Goal: Task Accomplishment & Management: Complete application form

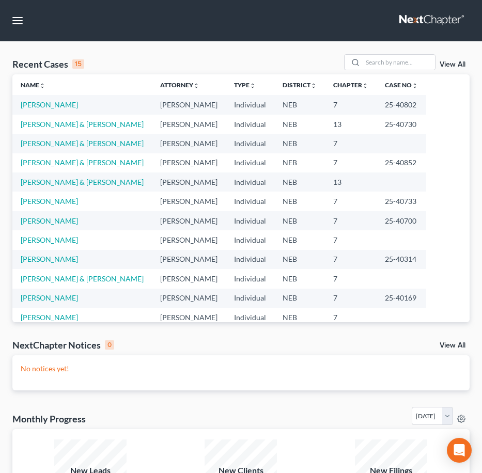
click at [325, 181] on td "13" at bounding box center [351, 182] width 52 height 19
click at [424, 143] on table "Name unfold_more expand_more expand_less Attorney unfold_more expand_more expan…" at bounding box center [240, 229] width 457 height 311
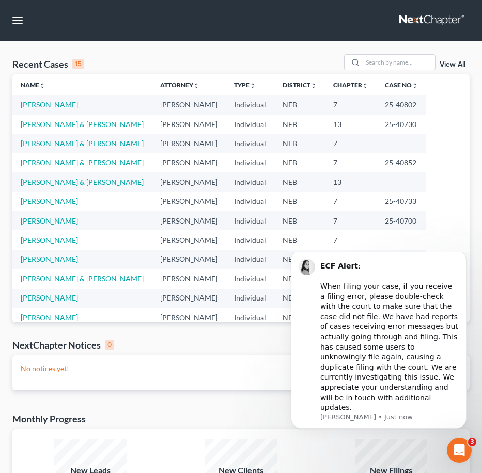
click at [295, 17] on nav "Home New Case Client Portal David P. Kyker Law Office, PC, LLO calvin@kykerlaw.…" at bounding box center [241, 20] width 482 height 41
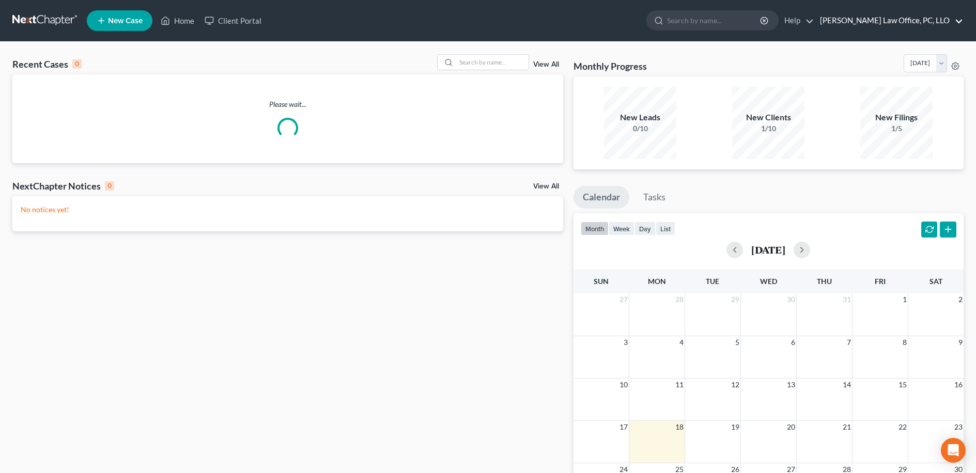
click at [924, 16] on link "David P. Kyker Law Office, PC, LLO" at bounding box center [889, 20] width 148 height 19
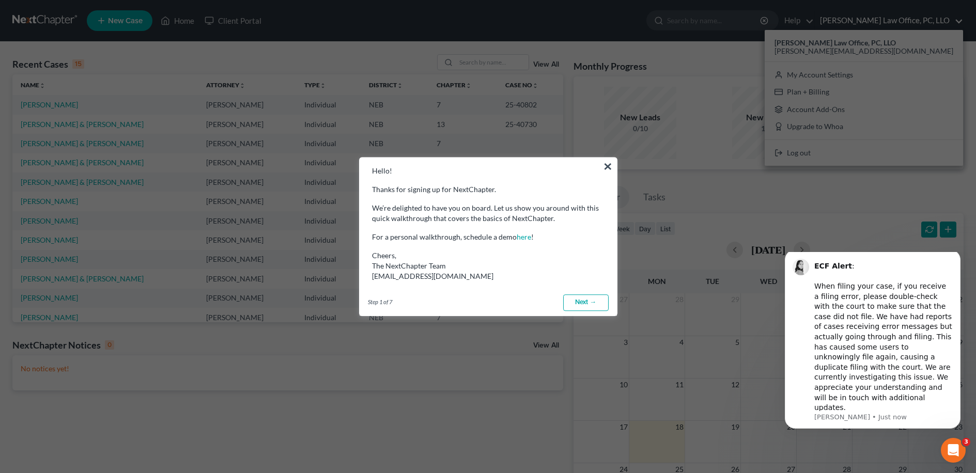
click at [575, 304] on link "Next →" at bounding box center [585, 303] width 45 height 17
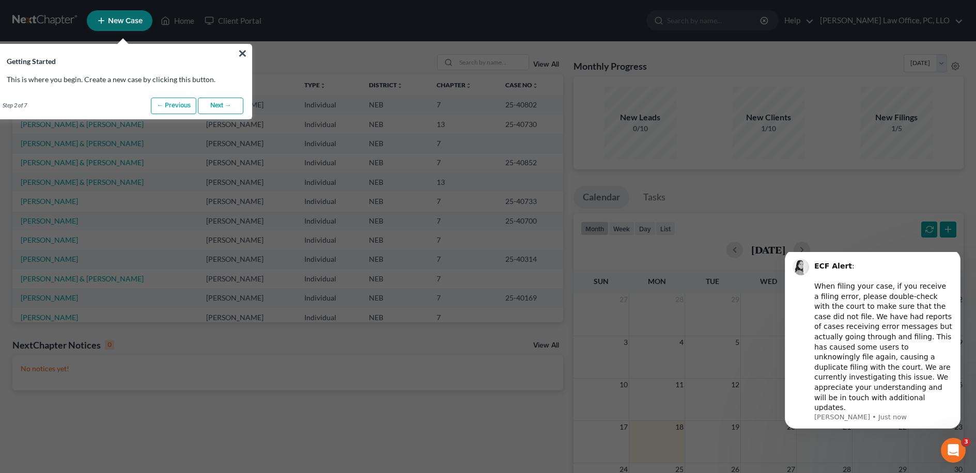
click at [222, 106] on link "Next →" at bounding box center [220, 106] width 45 height 17
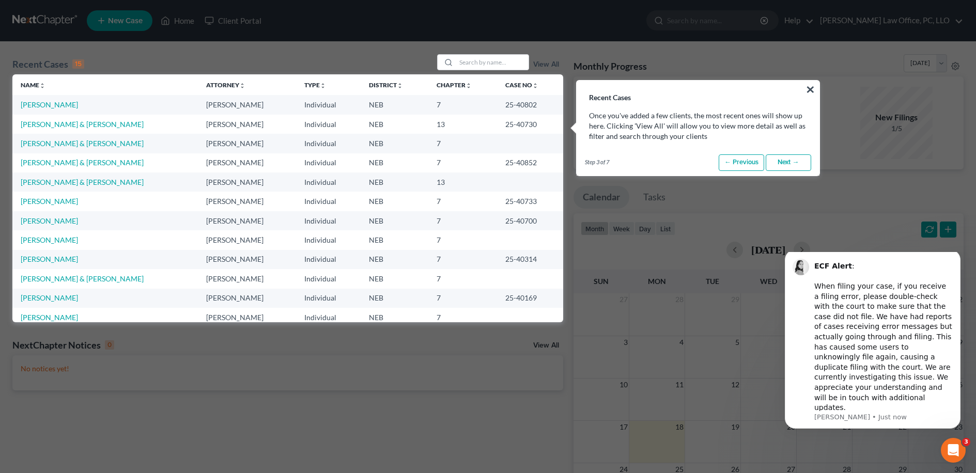
click at [795, 161] on link "Next →" at bounding box center [788, 163] width 45 height 17
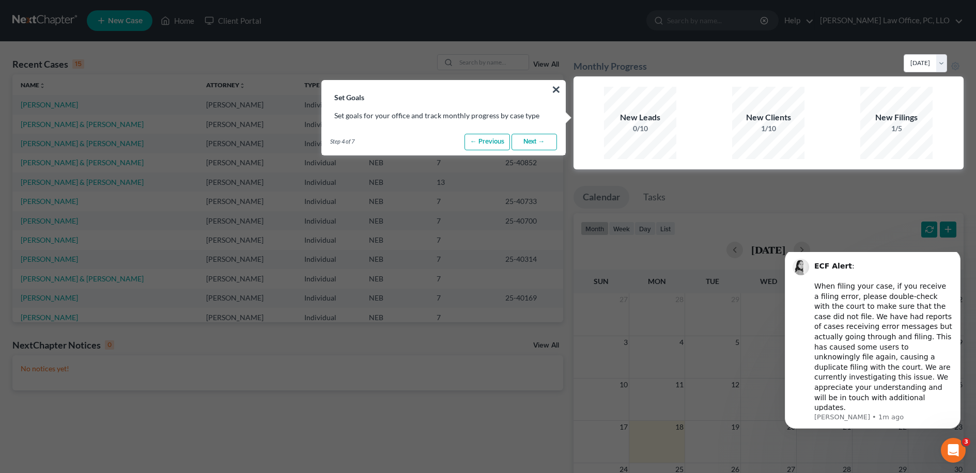
click at [542, 143] on link "Next →" at bounding box center [534, 142] width 45 height 17
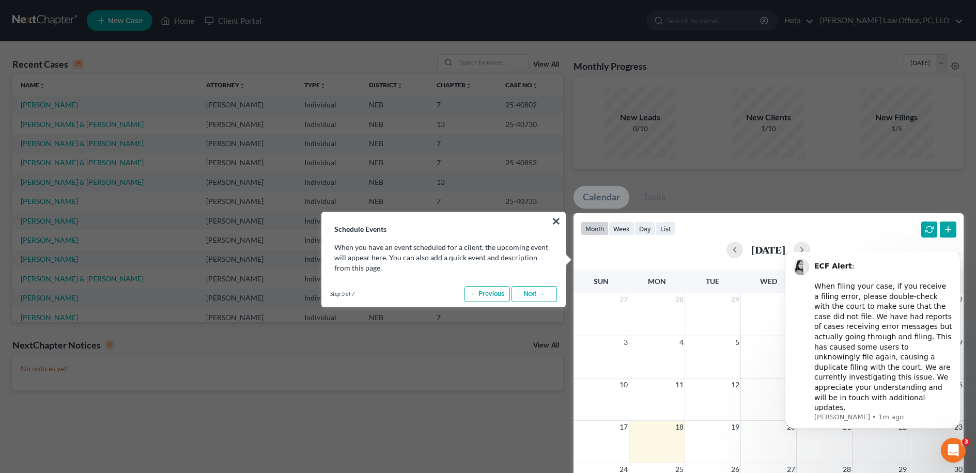
click at [479, 262] on p "When you have an event scheduled for a client, the upcoming event will appear h…" at bounding box center [443, 257] width 218 height 31
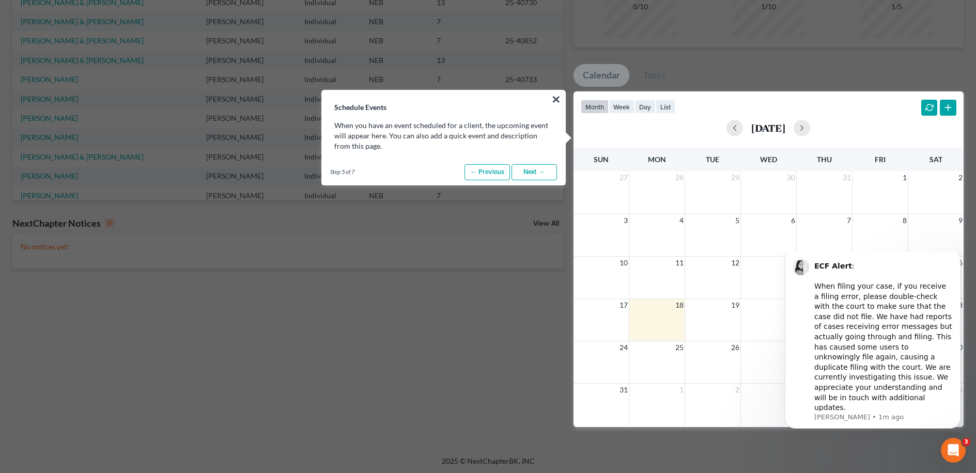
scroll to position [120, 0]
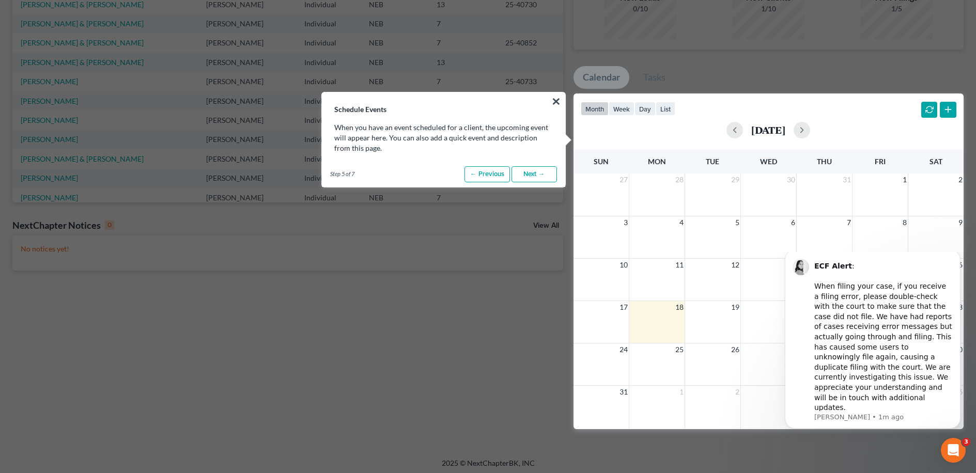
click at [449, 145] on p "When you have an event scheduled for a client, the upcoming event will appear h…" at bounding box center [443, 137] width 218 height 31
click at [525, 178] on link "Next →" at bounding box center [534, 174] width 45 height 17
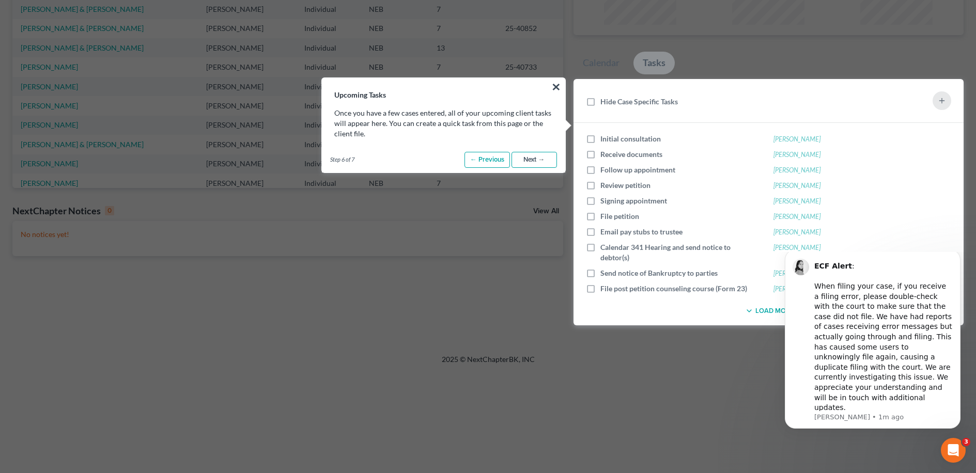
scroll to position [138, 0]
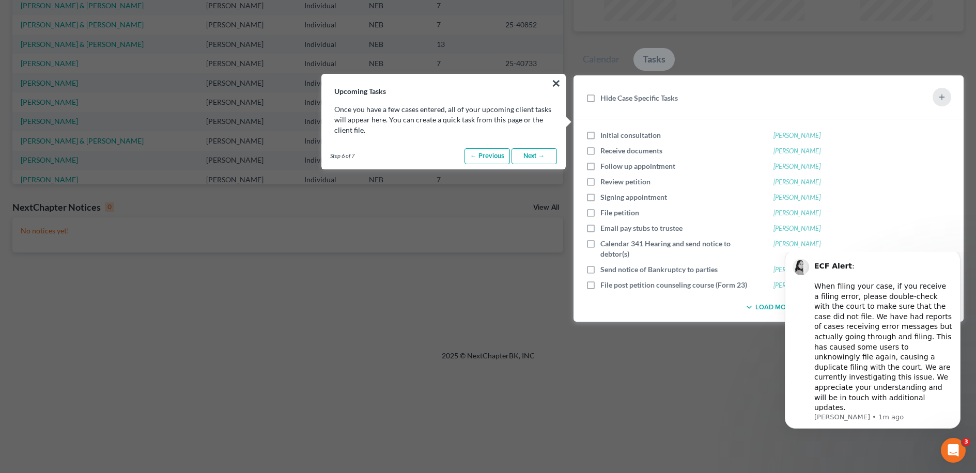
click at [476, 117] on p "Once you have a few cases entered, all of your upcoming client tasks will appea…" at bounding box center [443, 119] width 218 height 31
click at [477, 129] on p "Once you have a few cases entered, all of your upcoming client tasks will appea…" at bounding box center [443, 119] width 218 height 31
click at [543, 160] on link "Next →" at bounding box center [534, 156] width 45 height 17
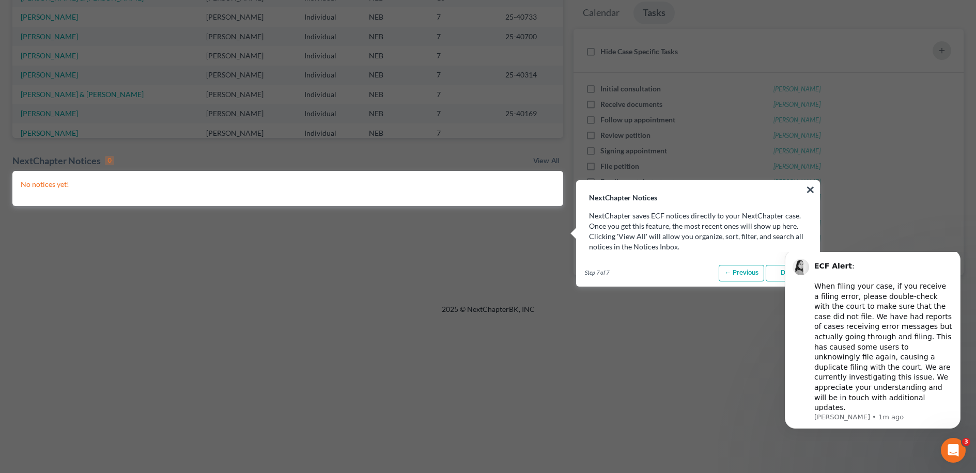
scroll to position [189, 0]
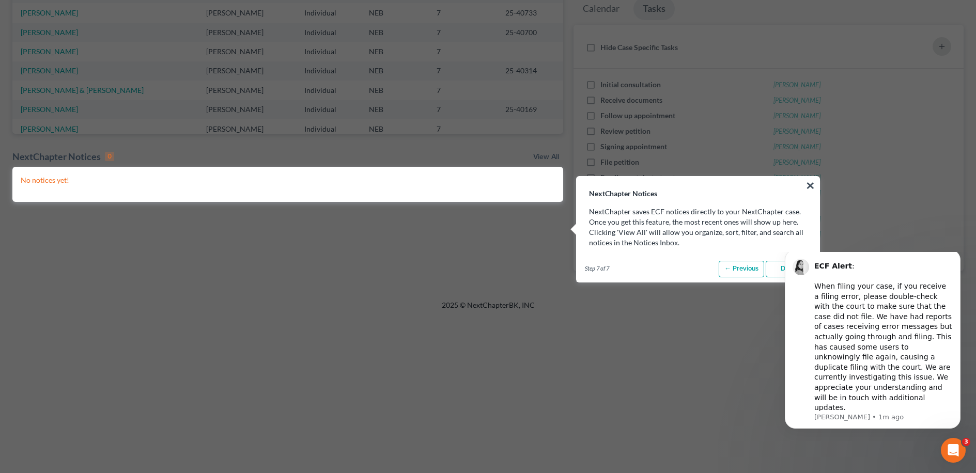
click at [777, 268] on body "ECF Alert : ​ When filing your case, if you receive a filing error, please doub…" at bounding box center [873, 348] width 198 height 185
click at [788, 214] on p "NextChapter saves ECF notices directly to your NextChapter case. Once you get t…" at bounding box center [698, 227] width 218 height 41
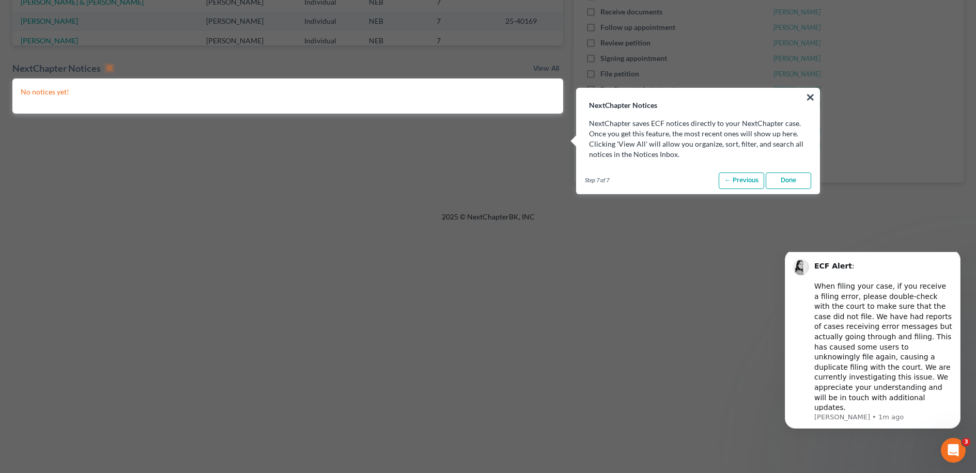
click at [792, 188] on link "Done" at bounding box center [788, 181] width 45 height 17
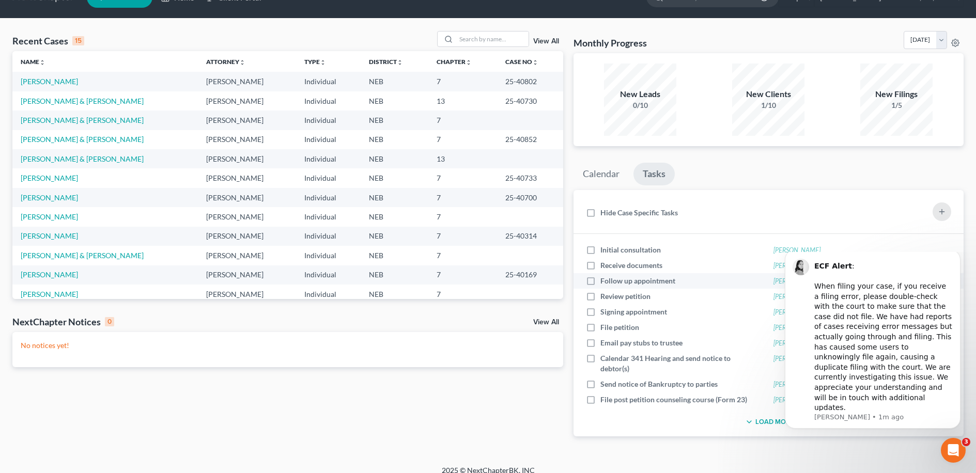
scroll to position [0, 0]
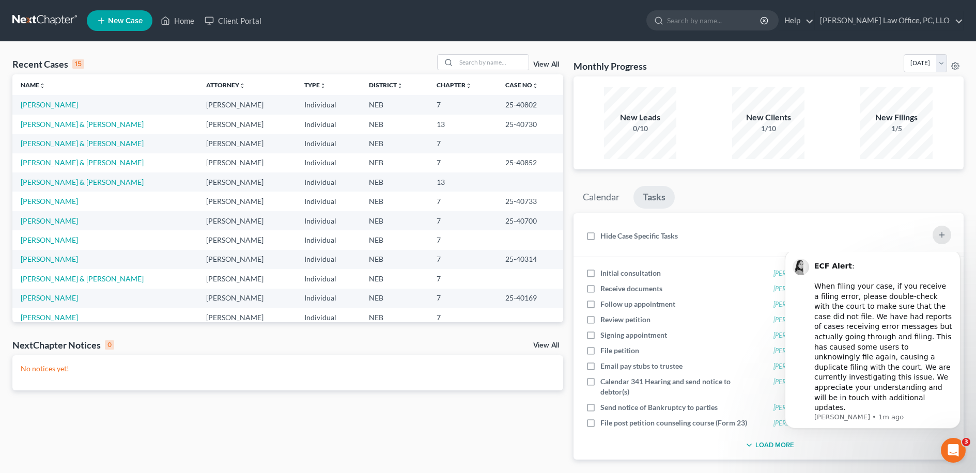
click at [565, 252] on div "Recent Cases 15 View All Name unfold_more expand_more expand_less Attorney unfo…" at bounding box center [287, 265] width 561 height 422
click at [35, 25] on link at bounding box center [45, 20] width 66 height 19
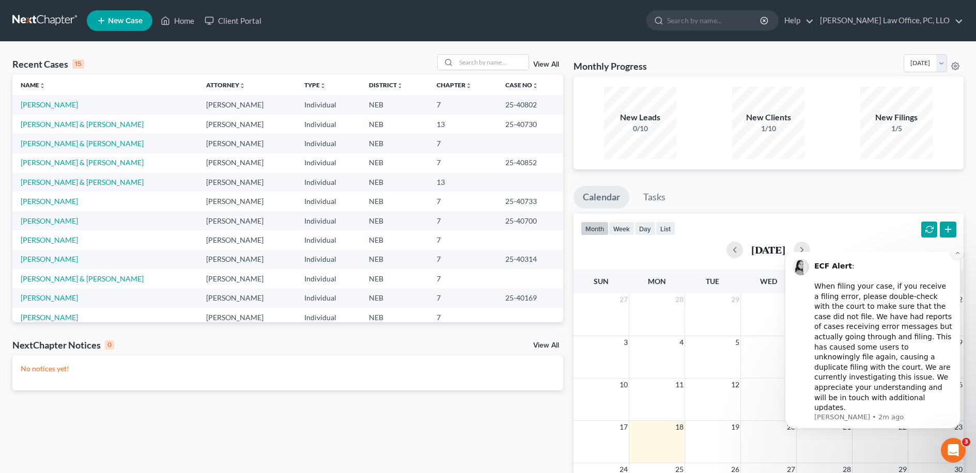
click at [958, 255] on icon "Dismiss notification" at bounding box center [958, 253] width 6 height 6
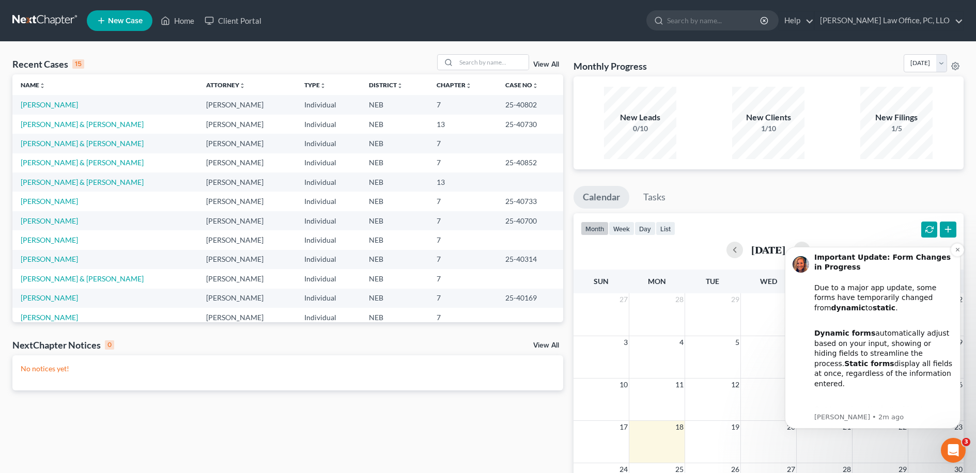
scroll to position [2, 0]
click at [958, 251] on icon "Dismiss notification" at bounding box center [958, 250] width 6 height 6
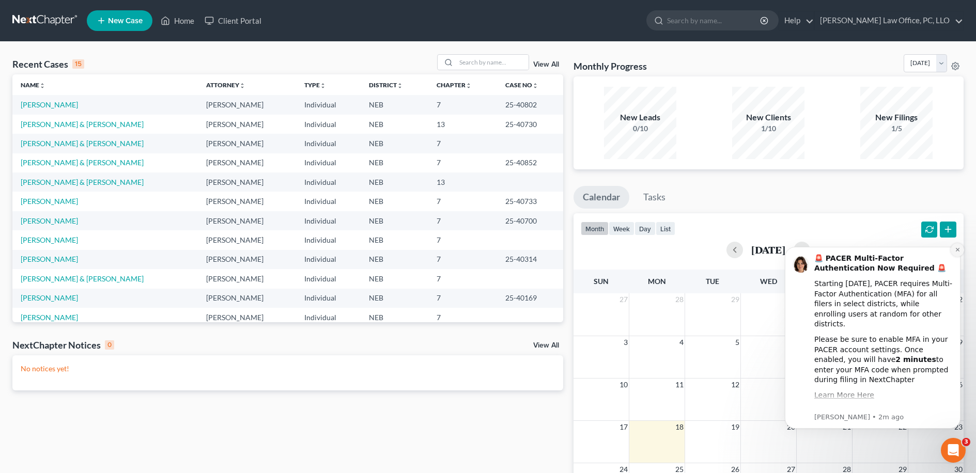
click at [959, 248] on icon "Dismiss notification" at bounding box center [958, 250] width 6 height 6
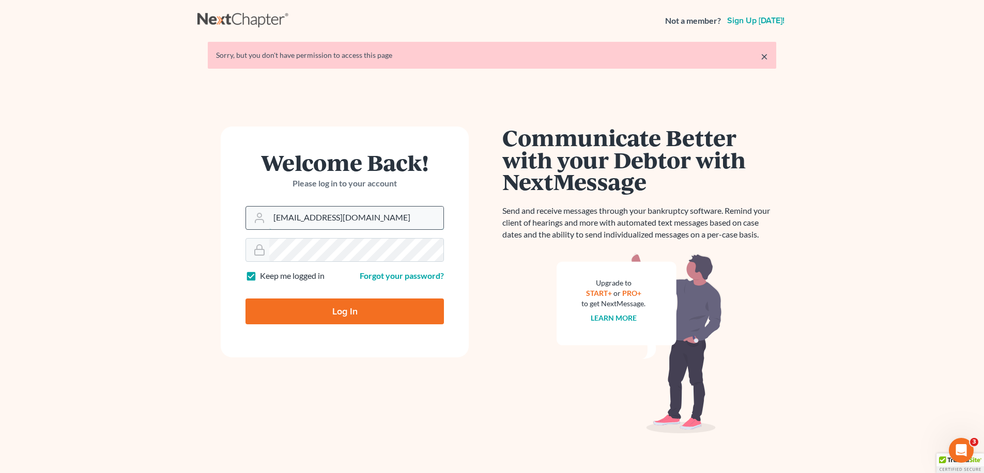
click at [355, 218] on input "[EMAIL_ADDRESS][DOMAIN_NAME]" at bounding box center [356, 218] width 174 height 23
click at [355, 217] on input "kykerlaw@gmail.com" at bounding box center [356, 218] width 174 height 23
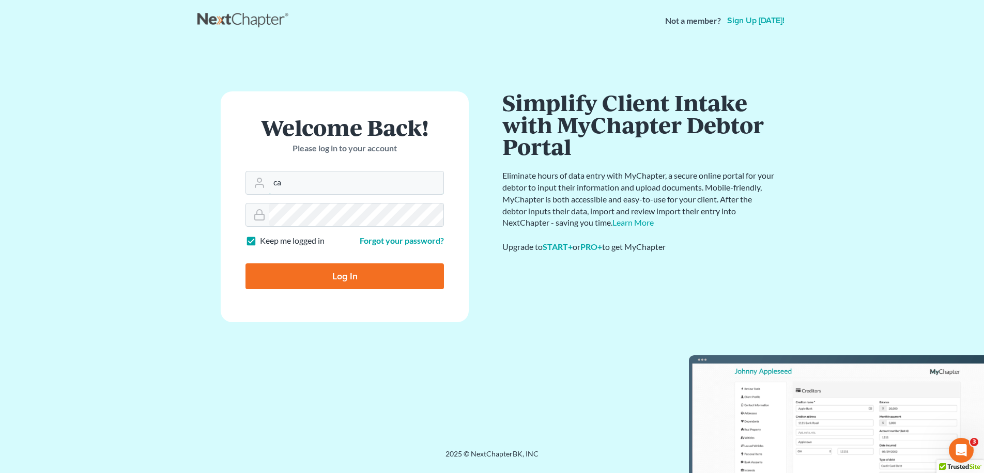
type input "c"
type input "a"
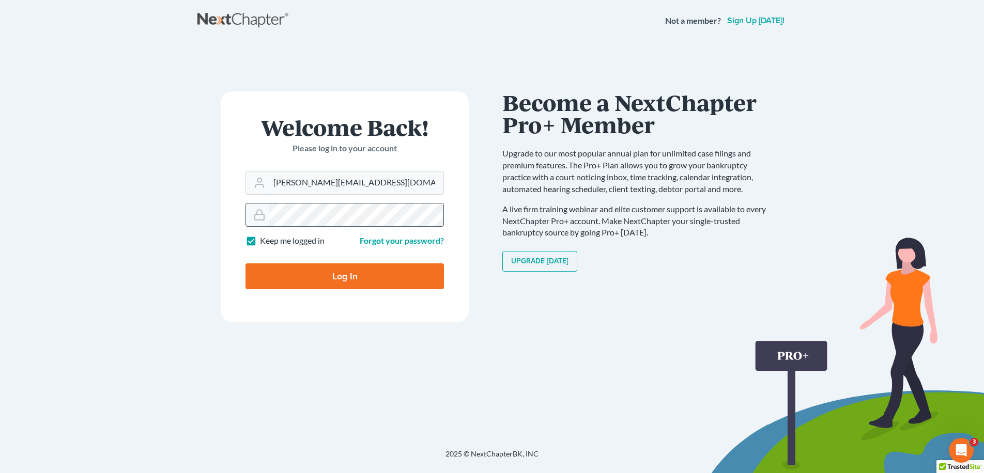
type input "[PERSON_NAME][EMAIL_ADDRESS][DOMAIN_NAME]"
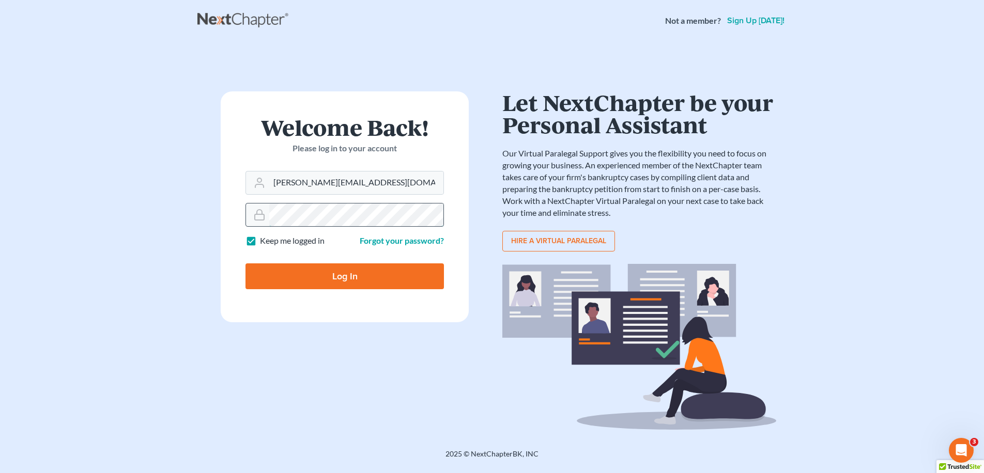
click at [246, 264] on input "Log In" at bounding box center [345, 277] width 198 height 26
type input "Thinking..."
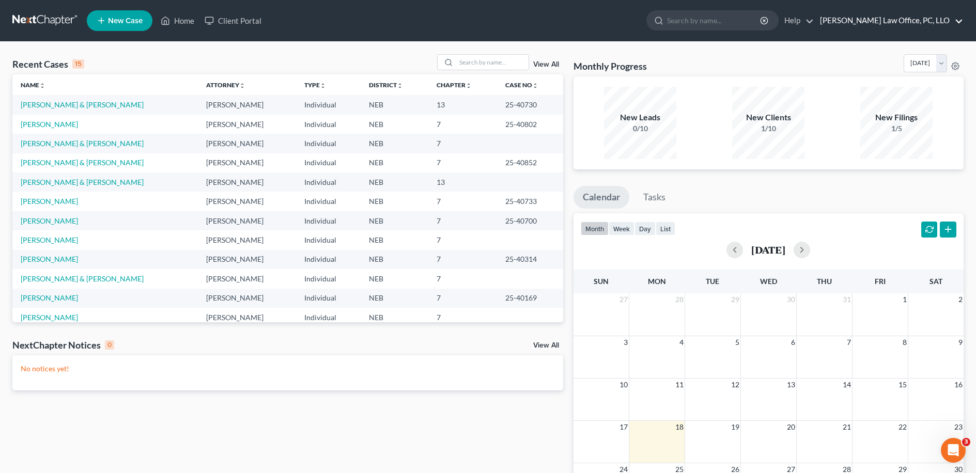
click at [929, 22] on link "[PERSON_NAME] Law Office, PC, LLO" at bounding box center [889, 20] width 148 height 19
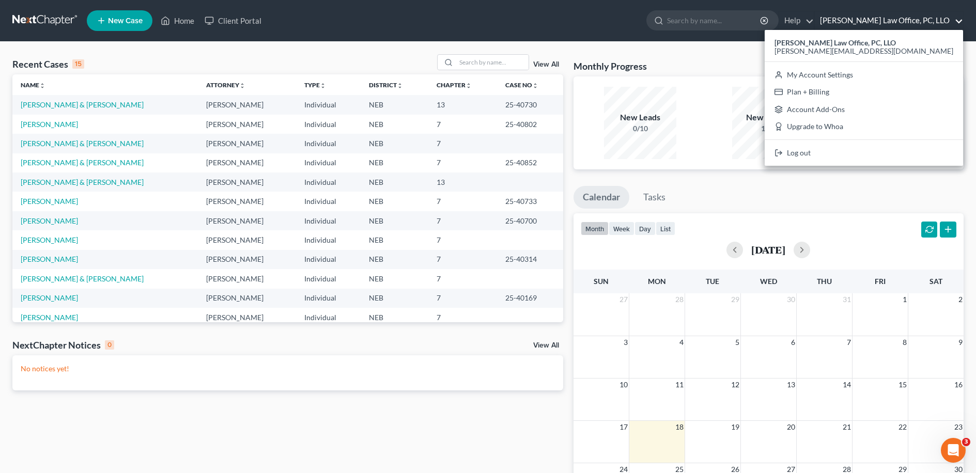
click at [805, 45] on div "Recent Cases 15 View All Name unfold_more expand_more expand_less Attorney unfo…" at bounding box center [488, 310] width 976 height 537
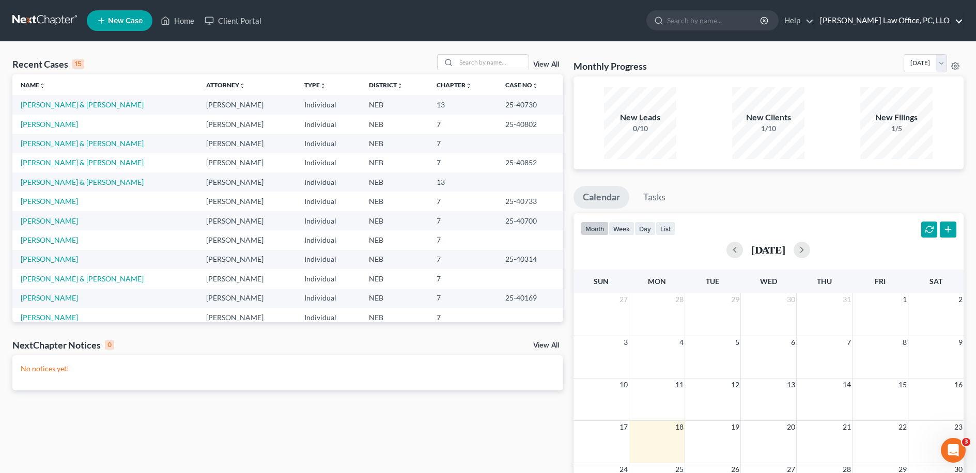
click at [873, 28] on link "[PERSON_NAME] Law Office, PC, LLO" at bounding box center [889, 20] width 148 height 19
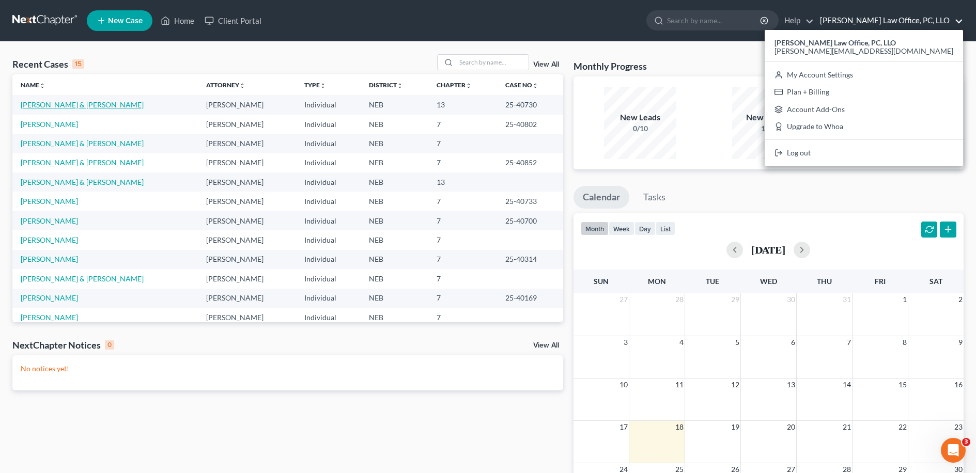
click at [63, 104] on link "[PERSON_NAME] & [PERSON_NAME]" at bounding box center [82, 104] width 123 height 9
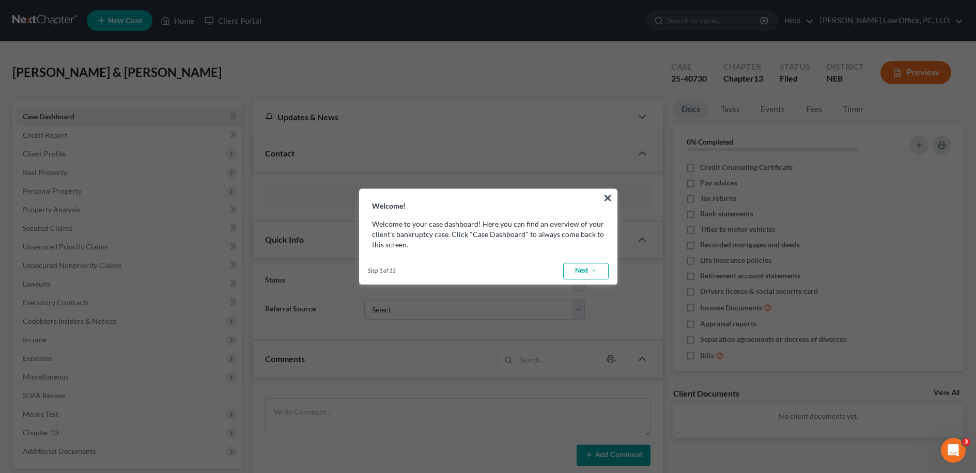
click at [597, 270] on link "Next →" at bounding box center [585, 271] width 45 height 17
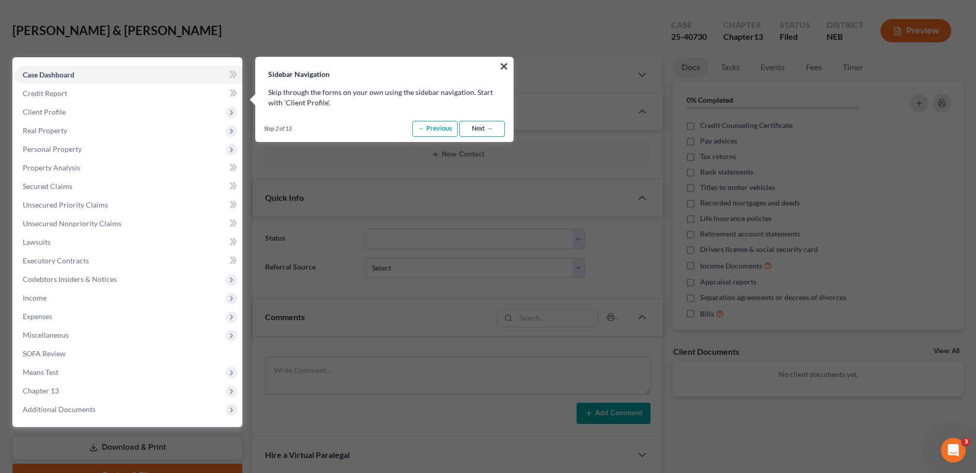
scroll to position [47, 0]
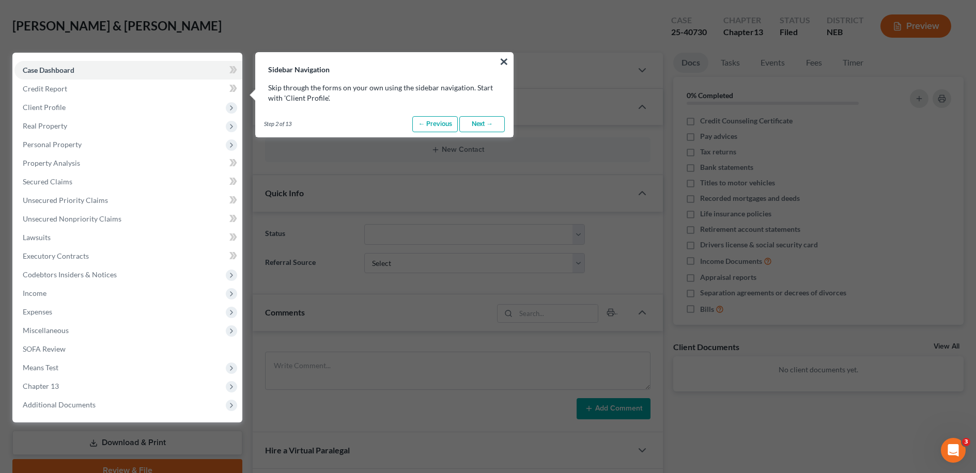
drag, startPoint x: 507, startPoint y: 61, endPoint x: 476, endPoint y: 74, distance: 33.3
click at [507, 61] on button "×" at bounding box center [504, 61] width 10 height 17
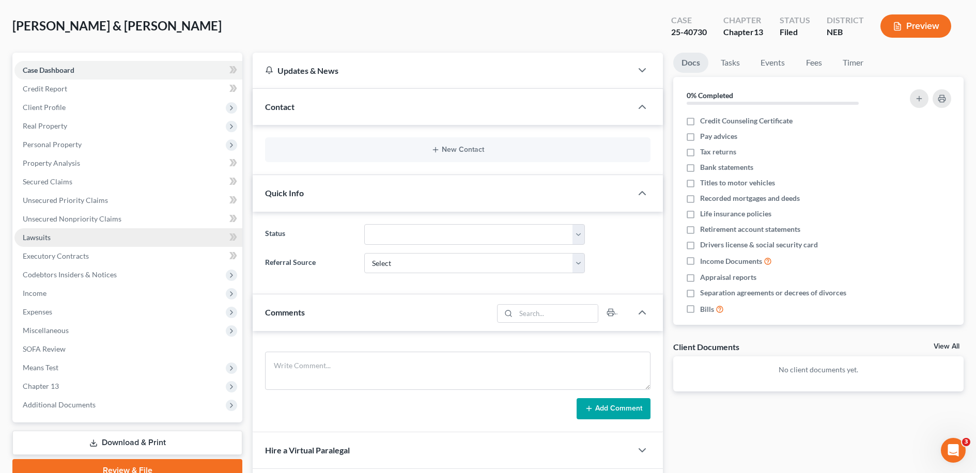
click at [72, 235] on link "Lawsuits" at bounding box center [128, 237] width 228 height 19
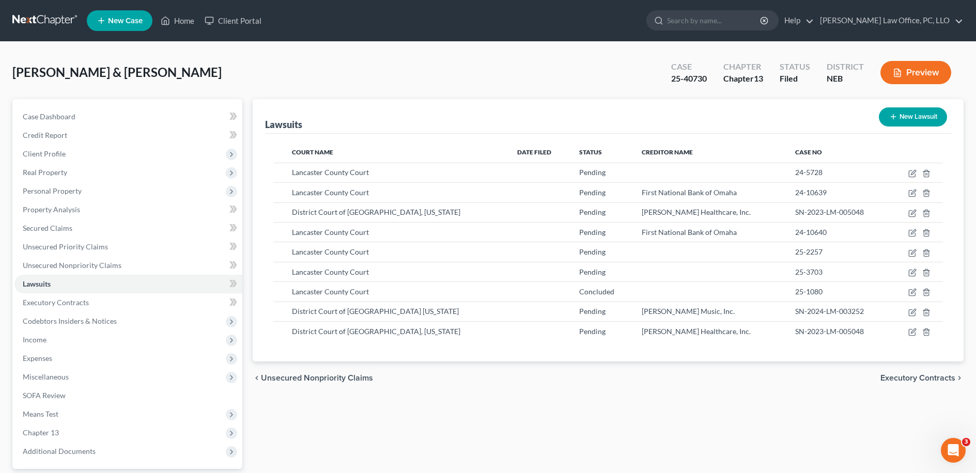
click at [56, 28] on link at bounding box center [45, 20] width 66 height 19
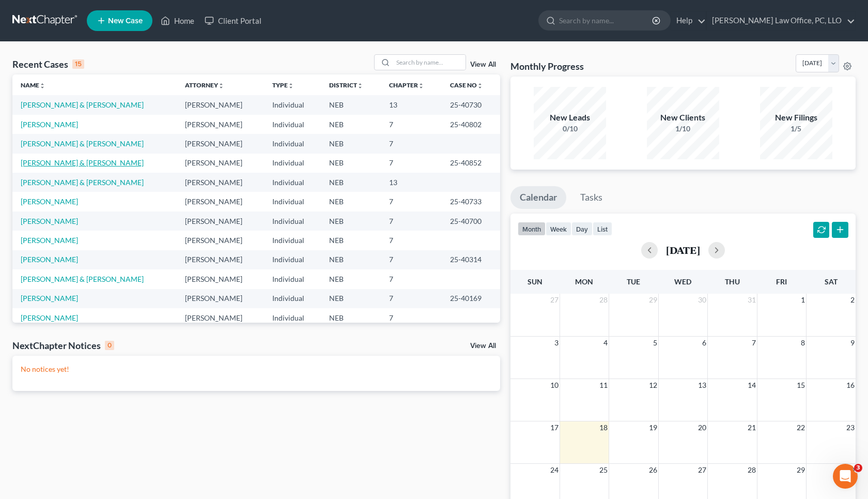
click at [56, 166] on link "[PERSON_NAME] & [PERSON_NAME]" at bounding box center [82, 162] width 123 height 9
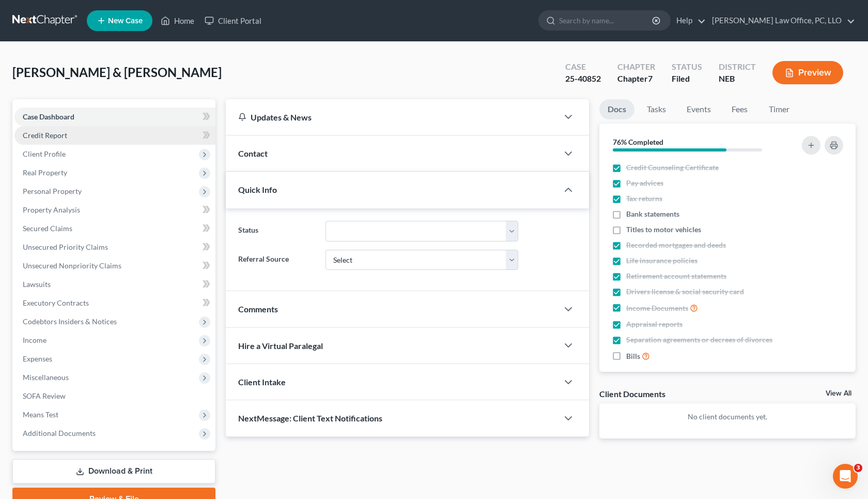
click at [113, 136] on link "Credit Report" at bounding box center [114, 135] width 201 height 19
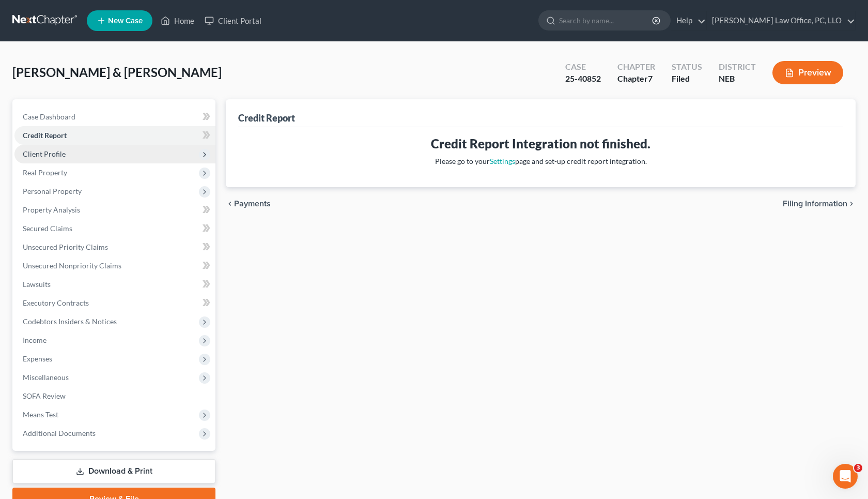
click at [112, 152] on span "Client Profile" at bounding box center [114, 154] width 201 height 19
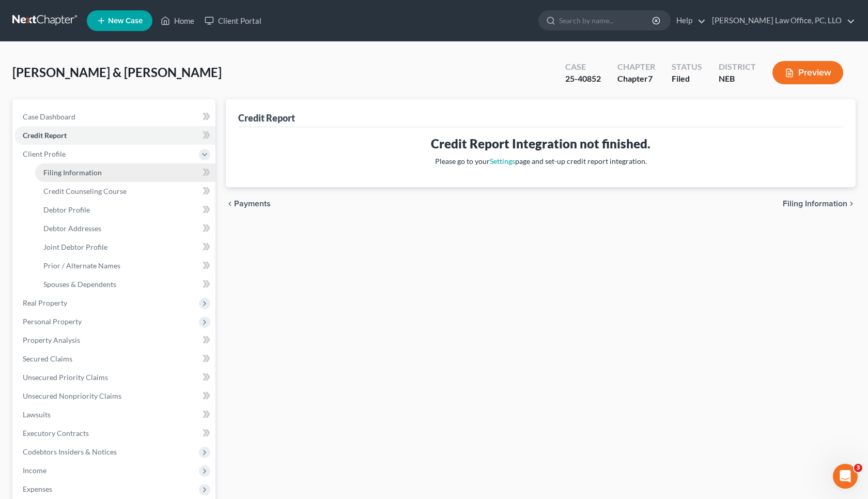
click at [125, 180] on link "Filing Information" at bounding box center [125, 172] width 180 height 19
select select "1"
select select "0"
select select "30"
